Goal: Task Accomplishment & Management: Manage account settings

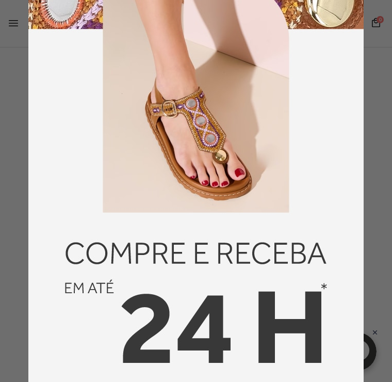
click at [375, 130] on div at bounding box center [196, 191] width 392 height 382
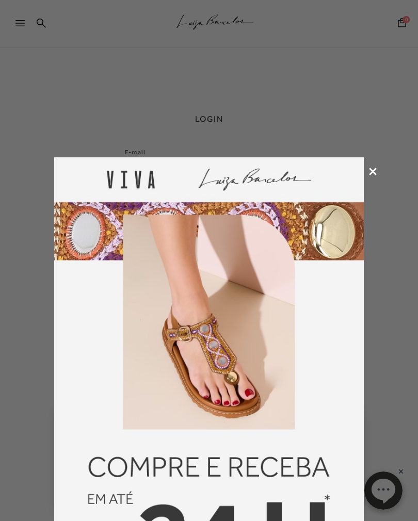
click at [370, 170] on icon at bounding box center [373, 172] width 8 height 8
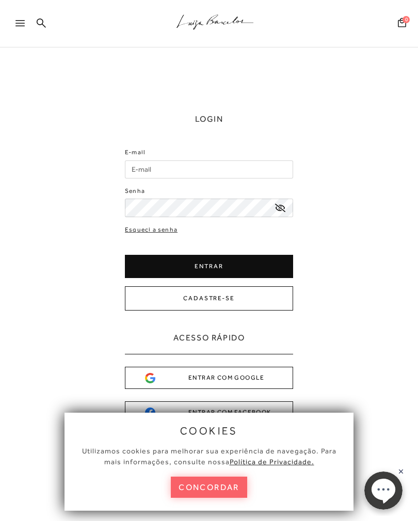
click at [234, 486] on button "concordar" at bounding box center [209, 487] width 76 height 21
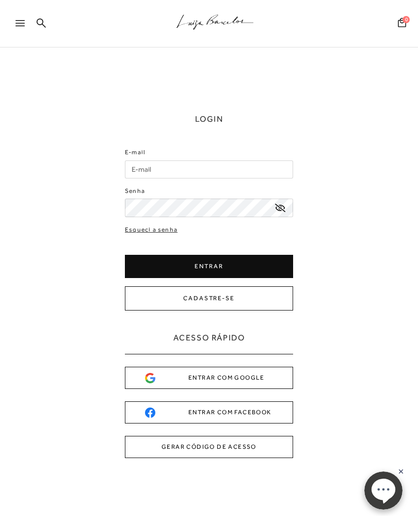
click at [187, 162] on input "E-mail" at bounding box center [209, 169] width 168 height 18
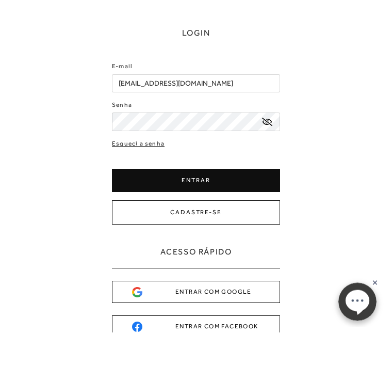
type input "sylviaserenna@hotmail.com"
click at [220, 219] on button "ENTRAR" at bounding box center [196, 230] width 168 height 23
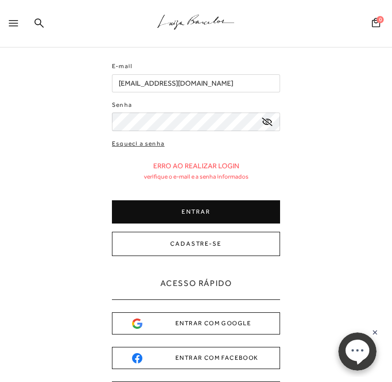
scroll to position [50, 0]
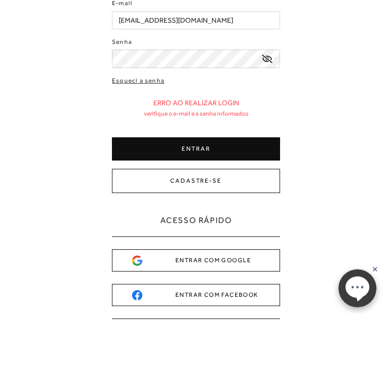
click at [265, 201] on button "ENTRAR" at bounding box center [196, 212] width 168 height 23
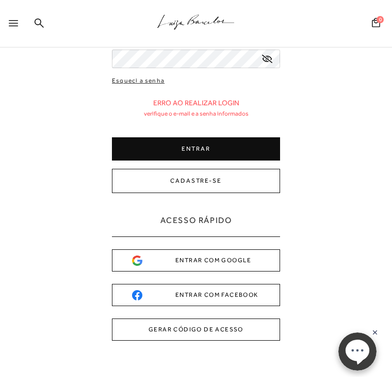
click at [216, 157] on button "ENTRAR" at bounding box center [196, 148] width 168 height 23
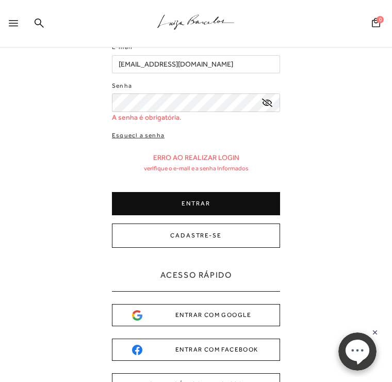
scroll to position [0, 0]
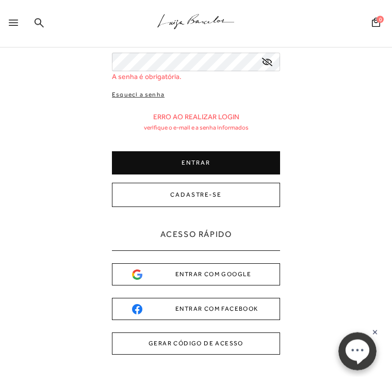
click at [239, 350] on button "GERAR CÓDIGO DE ACESSO" at bounding box center [196, 344] width 168 height 22
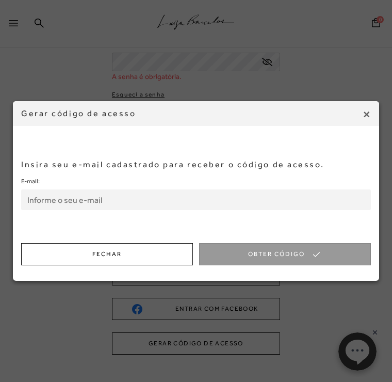
click at [267, 206] on input "E-mail:" at bounding box center [196, 199] width 350 height 21
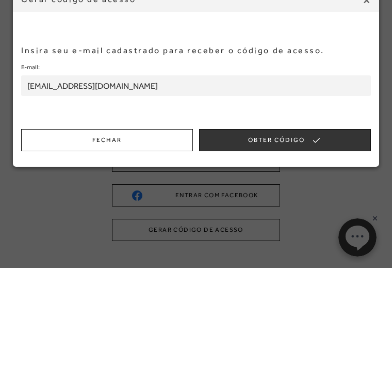
type input "sylviaserenna@hotmail.com"
click at [322, 243] on button "Obter Código" at bounding box center [285, 254] width 172 height 22
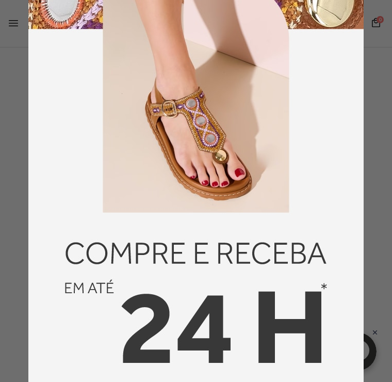
click at [356, 167] on img at bounding box center [195, 190] width 335 height 547
